Goal: Information Seeking & Learning: Learn about a topic

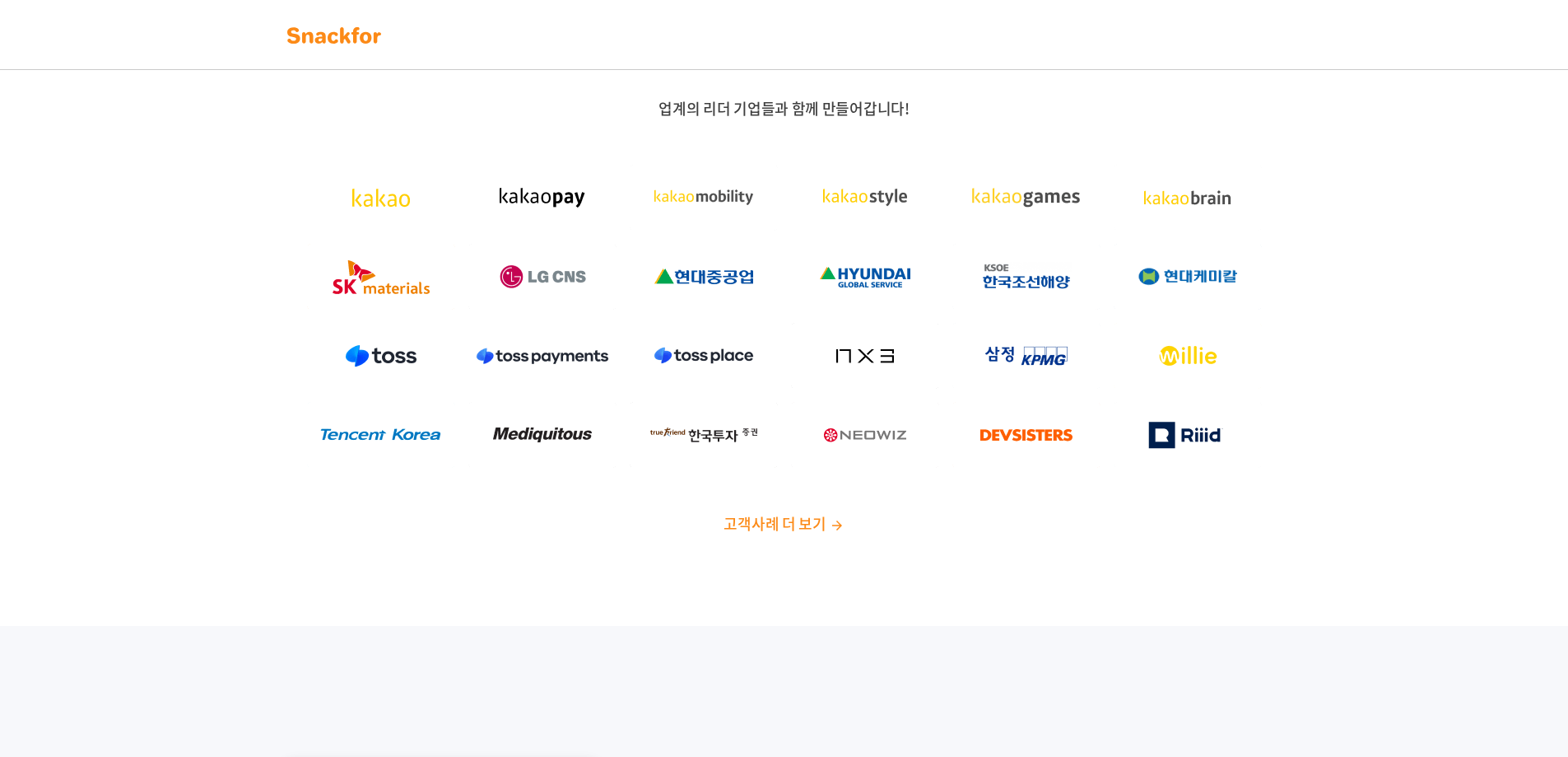
click at [803, 524] on span "고객사례 더 보기" at bounding box center [774, 523] width 102 height 22
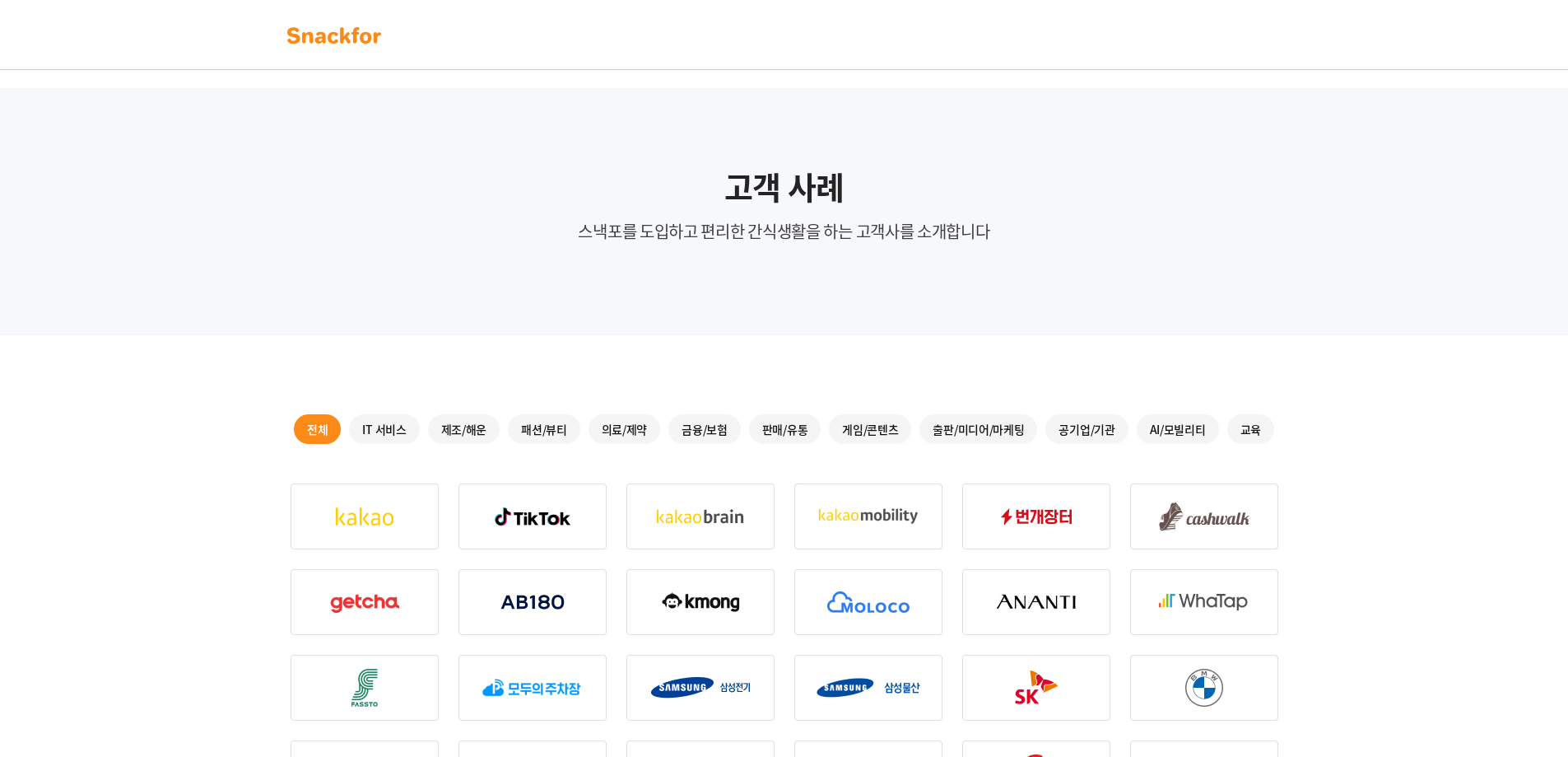
drag, startPoint x: 466, startPoint y: 357, endPoint x: 465, endPoint y: 472, distance: 115.0
click at [417, 521] on img at bounding box center [364, 516] width 148 height 66
click at [373, 522] on img at bounding box center [364, 516] width 148 height 66
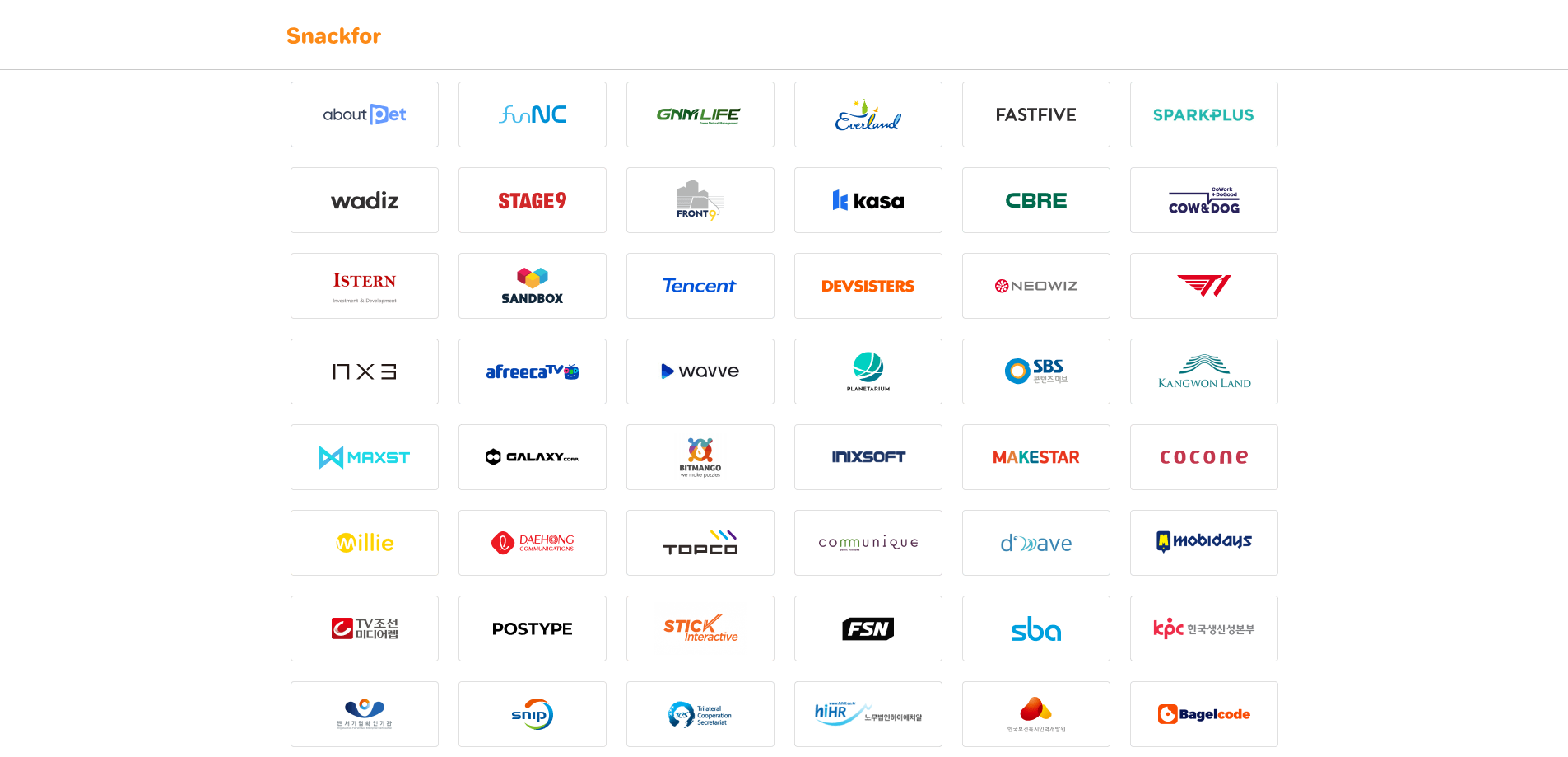
scroll to position [1515, 0]
